Goal: Communication & Community: Answer question/provide support

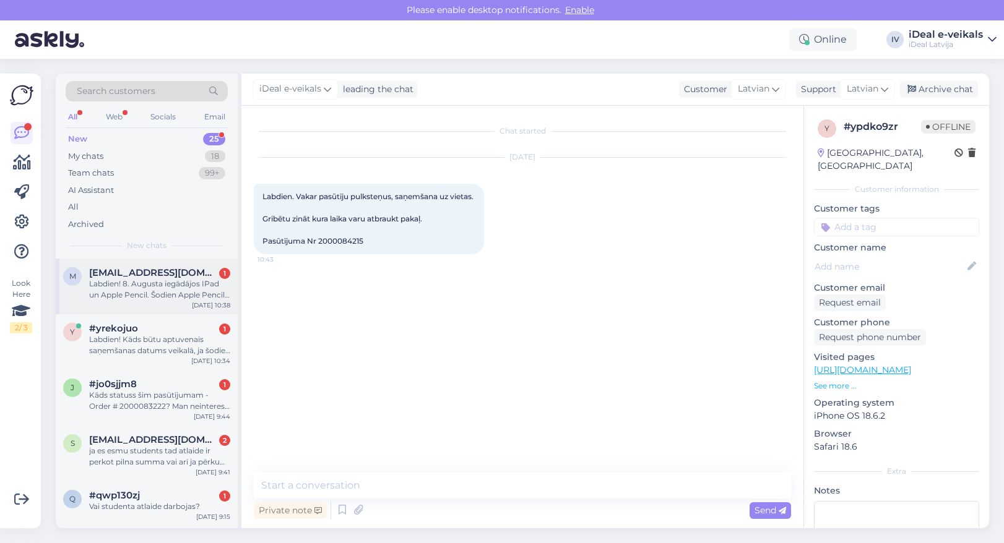
click at [171, 290] on div "Labdien! 8. Augusta iegādājos IPad un Apple Pencil. Šodien Apple Pencil pēkšņi …" at bounding box center [159, 289] width 141 height 22
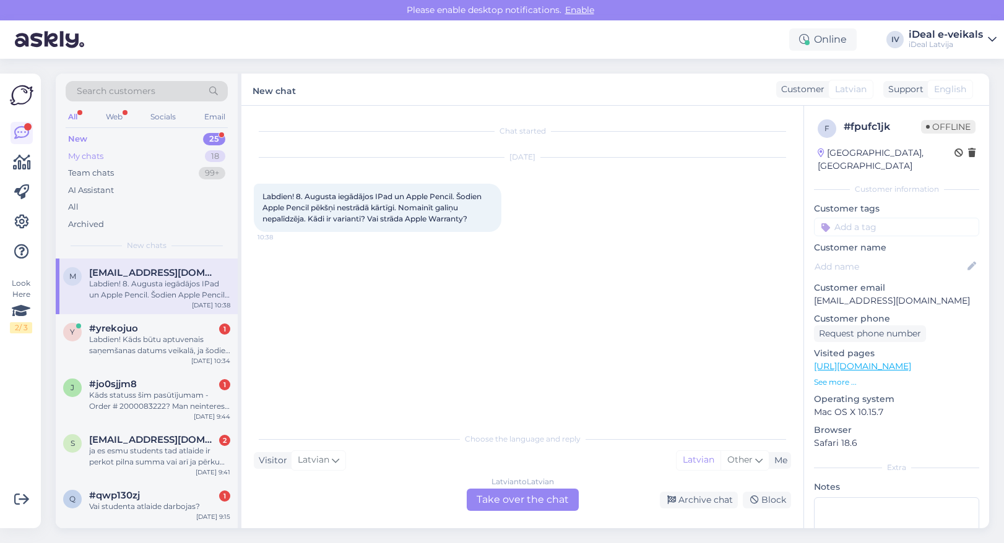
click at [123, 158] on div "My chats 18" at bounding box center [147, 156] width 162 height 17
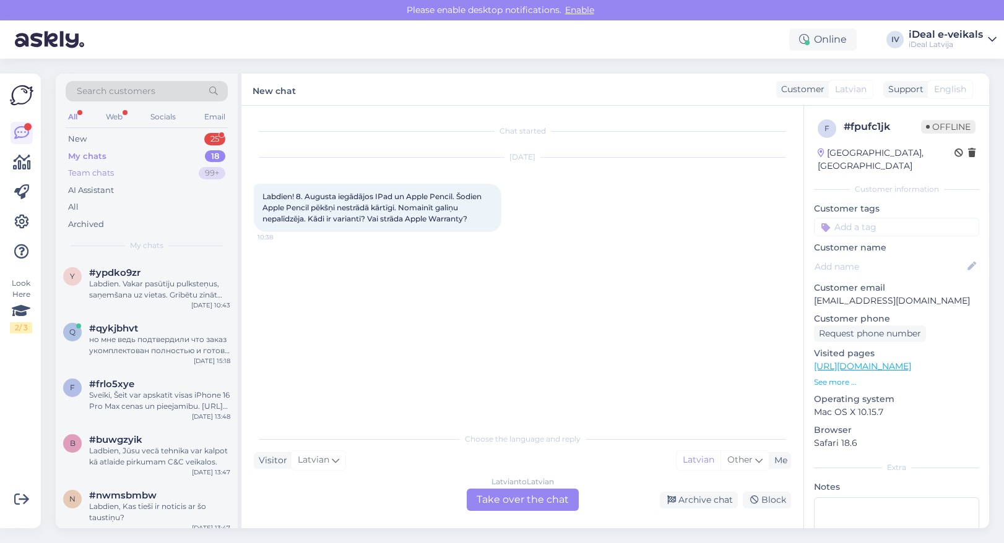
click at [101, 166] on div "Team chats 99+" at bounding box center [147, 173] width 162 height 17
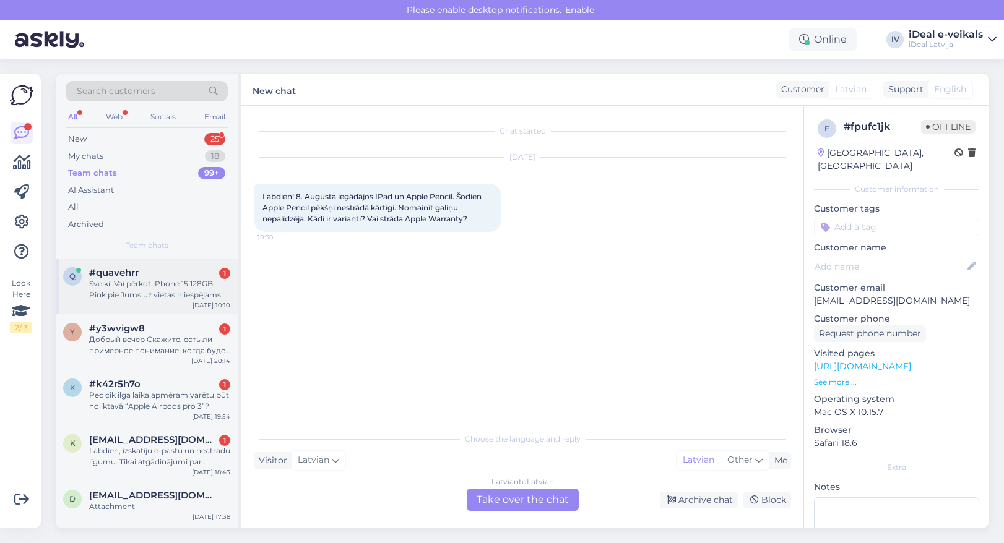
click at [121, 271] on span "#quavehrr" at bounding box center [114, 272] width 50 height 11
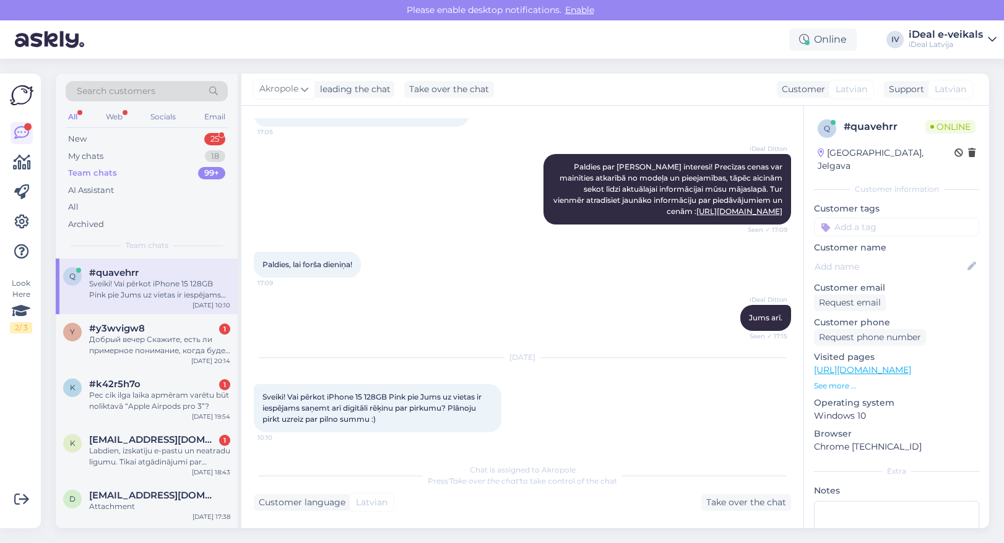
click at [103, 165] on div "Team chats 99+" at bounding box center [147, 173] width 162 height 17
click at [103, 155] on div "My chats" at bounding box center [85, 156] width 35 height 12
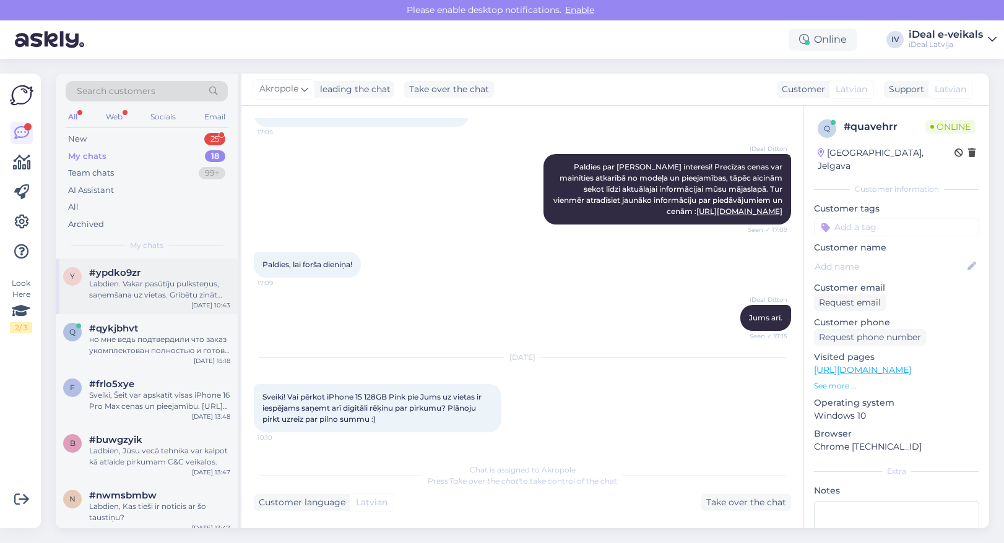
click at [145, 274] on div "#ypdko9zr" at bounding box center [159, 272] width 141 height 11
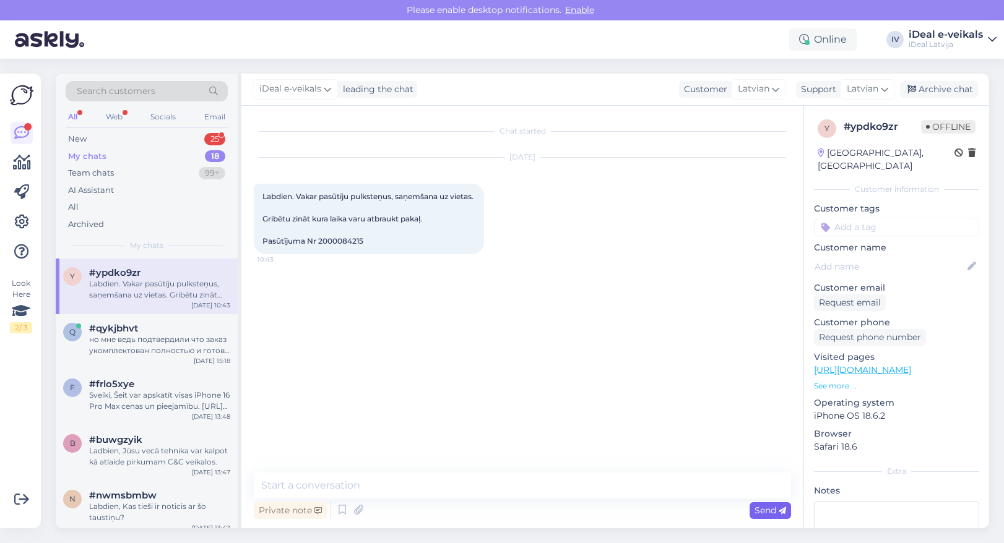
click at [778, 515] on span "Send" at bounding box center [770, 510] width 32 height 11
click at [760, 515] on span "Send" at bounding box center [770, 510] width 32 height 11
click at [377, 490] on textarea at bounding box center [522, 486] width 537 height 26
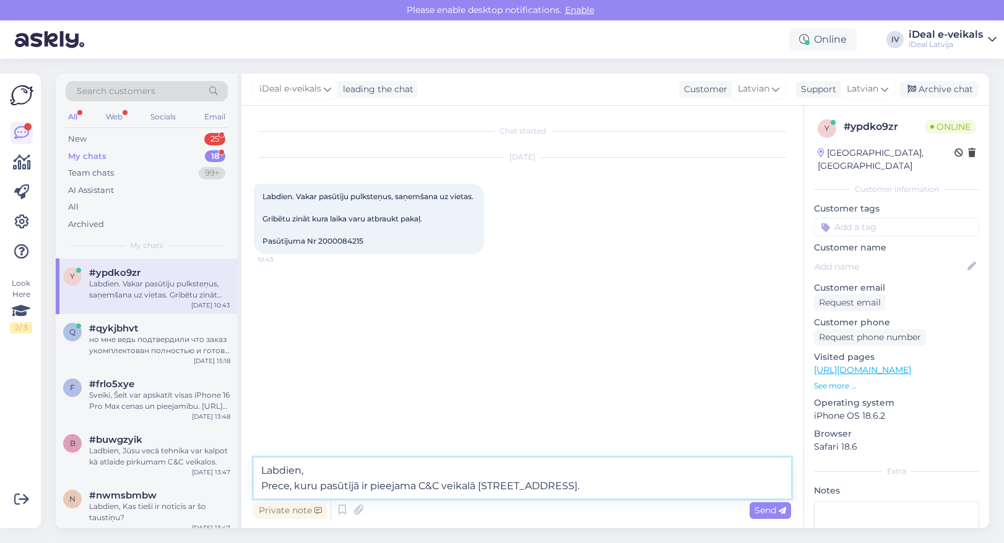
type textarea "Labdien, Prece, kuru pasūtījā ir pieejama C&C veikalā [STREET_ADDRESS]."
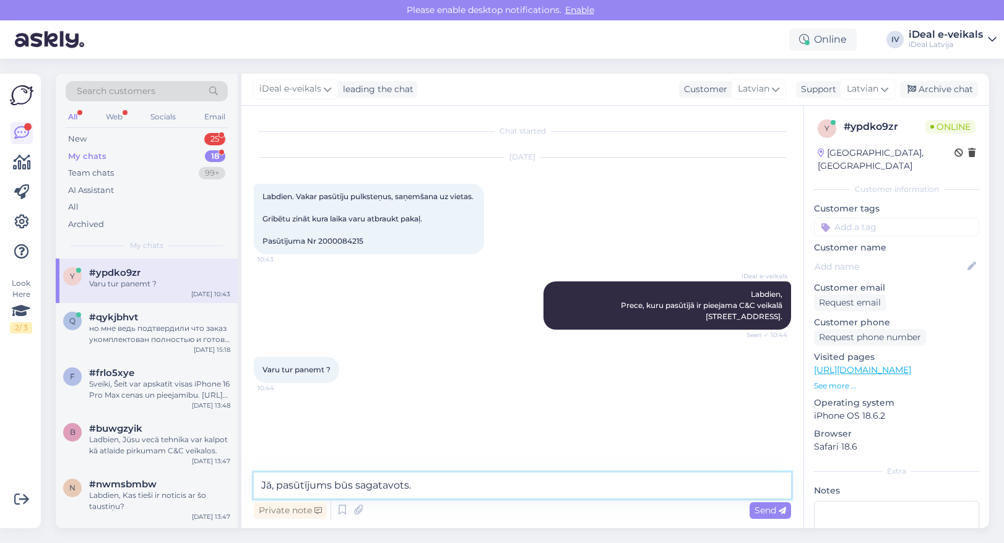
type textarea "Jā, pasūtījums būs sagatavots."
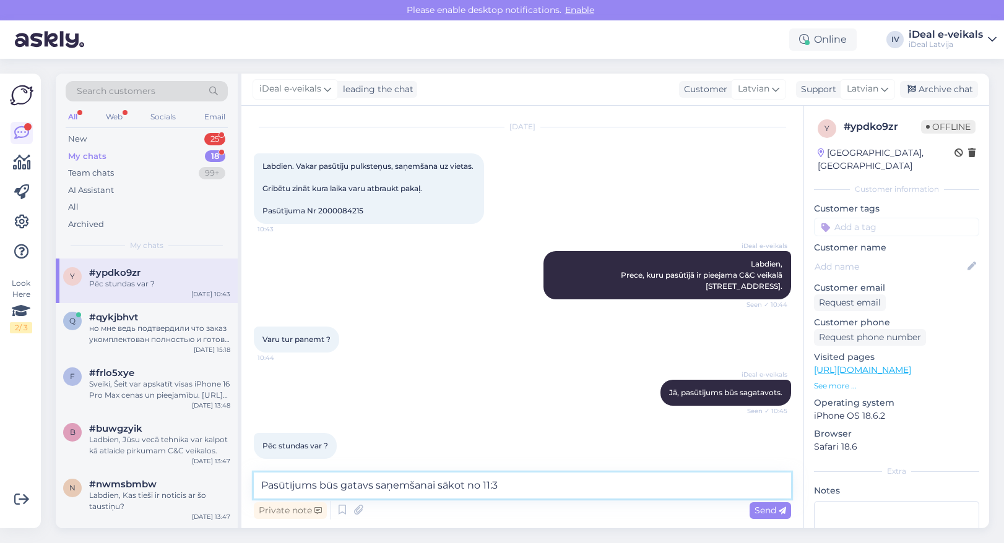
type textarea "Pasūtījums būs gatavs saņemšanai sākot no 11:30"
